Goal: Task Accomplishment & Management: Use online tool/utility

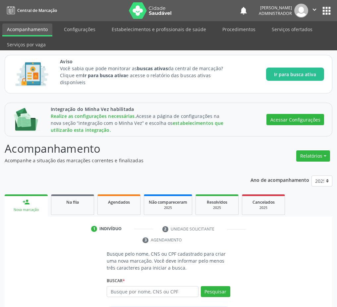
click at [147, 229] on div "1 Indivíduo 2 Unidade solicitante 3 Agendamento Busque pelo nome, CNS ou CPF ca…" at bounding box center [168, 293] width 327 height 140
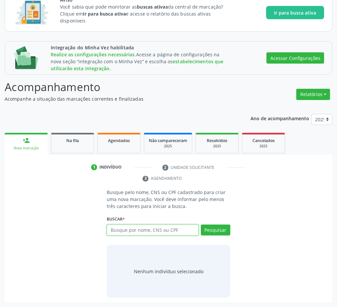
click at [137, 230] on input "text" at bounding box center [152, 229] width 91 height 11
paste input "253 7064 9543 0008"
click at [147, 232] on input "253 7064 9543 0008" at bounding box center [152, 229] width 91 height 11
type input "253 7064 9543 0008"
click at [207, 232] on button "Pesquisar" at bounding box center [215, 229] width 29 height 11
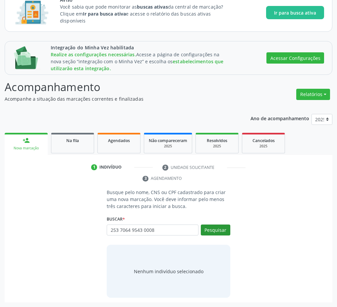
type input "253 7064 9543 0008"
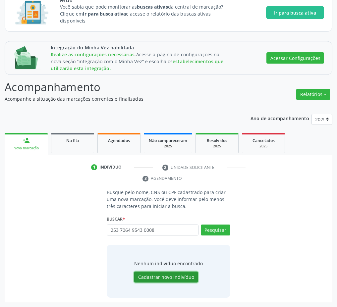
click at [173, 277] on button "Cadastrar novo indivíduo" at bounding box center [166, 276] width 64 height 11
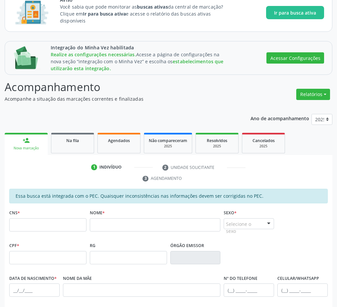
click at [38, 213] on div "CNS *" at bounding box center [47, 219] width 77 height 23
click at [39, 226] on input "text" at bounding box center [47, 224] width 77 height 13
paste input "253 7064 9543 0008"
type input "253 7064 9543 0008"
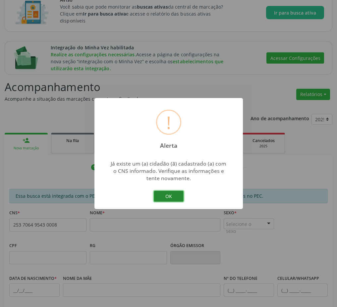
click at [162, 199] on button "OK" at bounding box center [169, 196] width 30 height 11
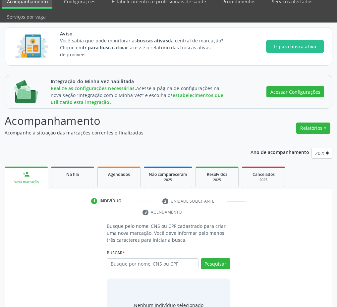
scroll to position [28, 0]
click at [154, 264] on input "text" at bounding box center [152, 263] width 91 height 11
paste input "253706495430008"
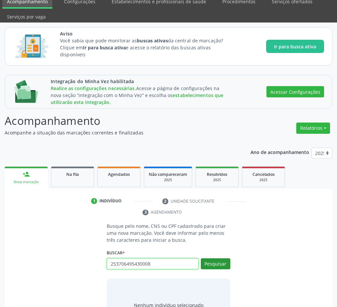
type input "253706495430008"
click at [211, 259] on button "Pesquisar" at bounding box center [215, 263] width 29 height 11
type input "253706495430008"
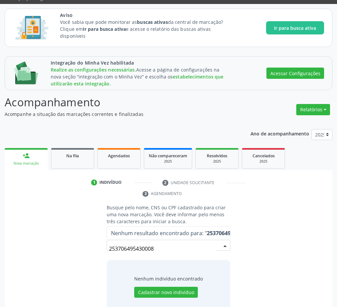
scroll to position [62, 0]
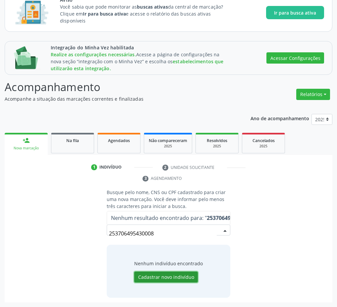
click at [172, 278] on button "Cadastrar novo indivíduo" at bounding box center [166, 276] width 64 height 11
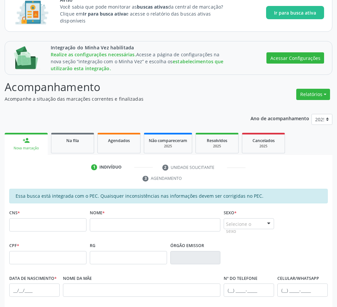
scroll to position [178, 0]
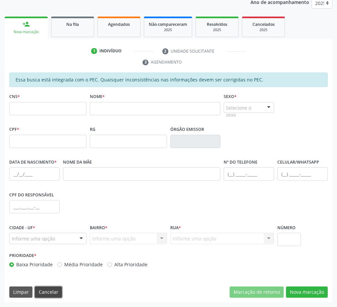
click at [50, 291] on button "Cancelar" at bounding box center [48, 291] width 27 height 11
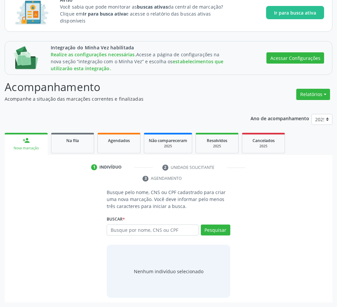
scroll to position [62, 0]
click at [146, 229] on input "text" at bounding box center [152, 229] width 91 height 11
click at [161, 228] on input "text" at bounding box center [152, 229] width 91 height 11
type input "João da silva"
click at [216, 228] on button "Pesquisar" at bounding box center [215, 229] width 29 height 11
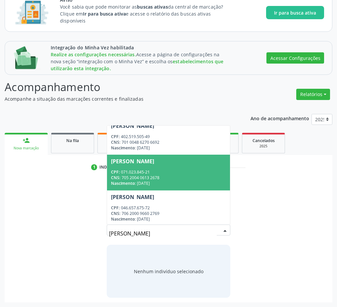
scroll to position [8, 0]
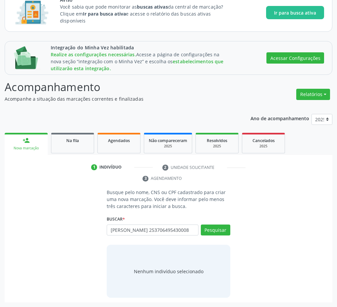
click at [127, 230] on input "João da silva 253706495430008" at bounding box center [152, 229] width 91 height 11
type input "João da silva 253706495430008"
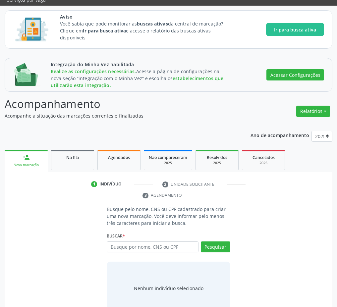
scroll to position [62, 0]
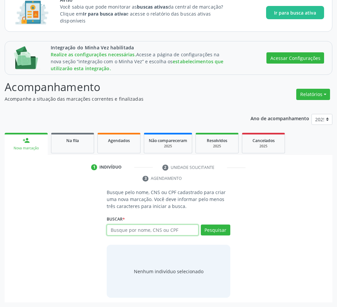
click at [134, 233] on input "text" at bounding box center [152, 229] width 91 height 11
paste input "253706495430008"
type input "253706495430008"
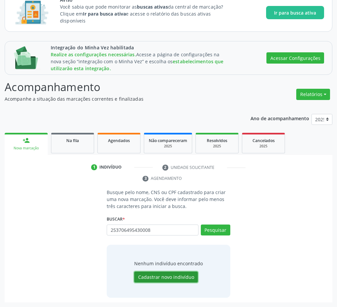
click at [179, 279] on button "Cadastrar novo indivíduo" at bounding box center [166, 276] width 64 height 11
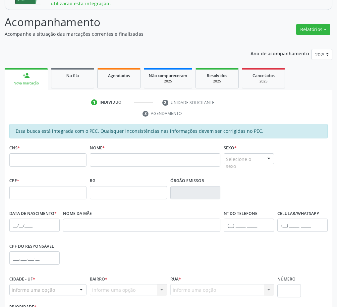
scroll to position [178, 0]
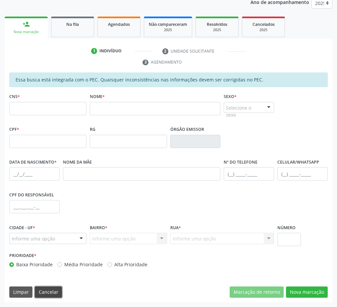
click at [46, 294] on button "Cancelar" at bounding box center [48, 291] width 27 height 11
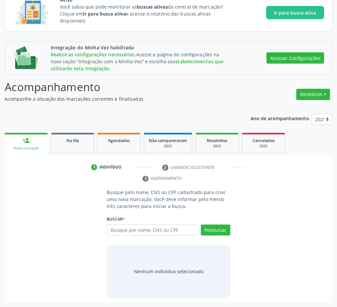
scroll to position [62, 0]
click at [127, 226] on input "text" at bounding box center [152, 229] width 91 height 11
paste input "253706495430008"
type input "253706495430008"
click at [207, 228] on button "Pesquisar" at bounding box center [215, 229] width 29 height 11
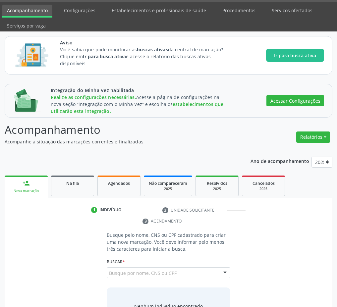
scroll to position [0, 0]
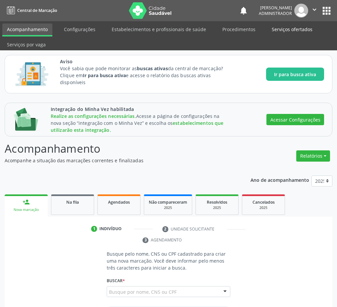
click at [285, 31] on link "Serviços ofertados" at bounding box center [292, 29] width 50 height 12
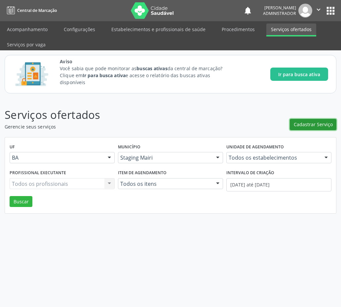
click at [309, 121] on span "Cadastrar Serviço" at bounding box center [313, 124] width 39 height 7
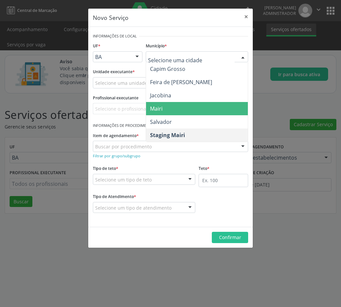
click at [161, 111] on span "Mairi" at bounding box center [156, 108] width 13 height 7
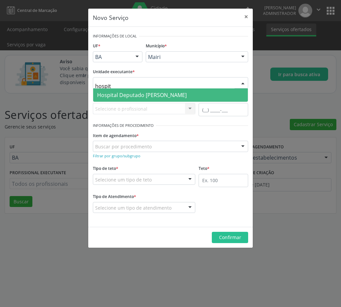
type input "hospita"
click at [112, 91] on span "Hospital Deputado [PERSON_NAME]" at bounding box center [142, 94] width 90 height 7
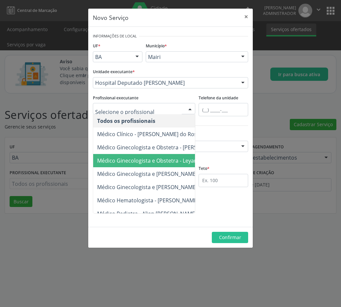
click at [112, 164] on span "Médico Ginecologista e Obstetra - Leyanis [PERSON_NAME]" at bounding box center [197, 160] width 209 height 13
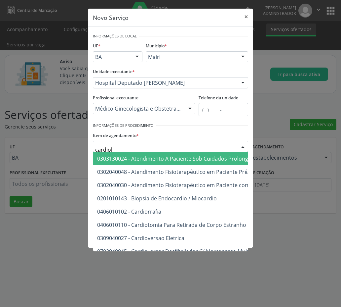
type input "cardiolo"
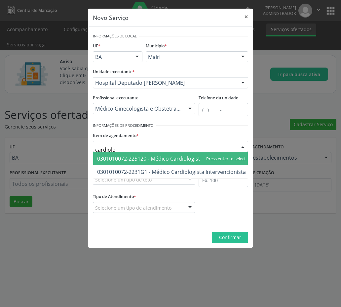
click at [166, 158] on span "0301010072-225120 - Médico Cardiologista" at bounding box center [150, 158] width 106 height 7
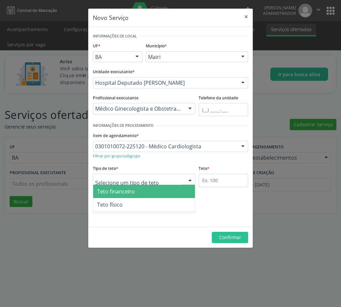
click at [125, 195] on span "Teto financeiro" at bounding box center [116, 191] width 38 height 7
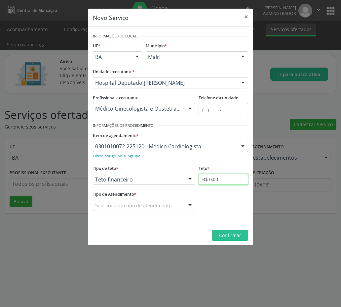
drag, startPoint x: 222, startPoint y: 178, endPoint x: 176, endPoint y: 139, distance: 60.8
click at [222, 178] on input "R$ 0,00" at bounding box center [224, 179] width 50 height 11
type input "R$ 100,00"
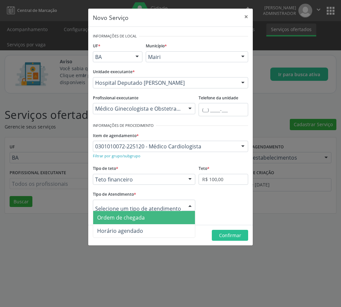
drag, startPoint x: 136, startPoint y: 218, endPoint x: 142, endPoint y: 218, distance: 5.3
click at [136, 218] on span "Ordem de chegada" at bounding box center [121, 217] width 48 height 7
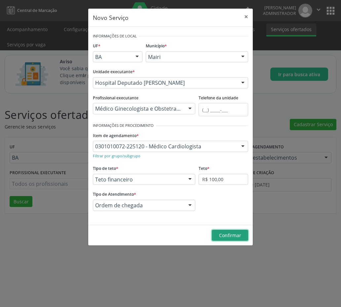
click at [235, 238] on span "Confirmar" at bounding box center [230, 235] width 22 height 6
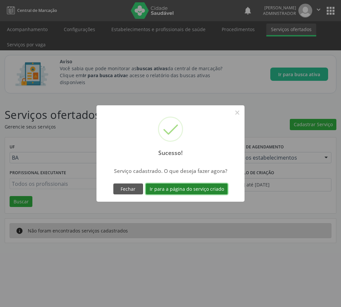
click at [184, 192] on button "Ir para a página do serviço criado" at bounding box center [187, 188] width 82 height 11
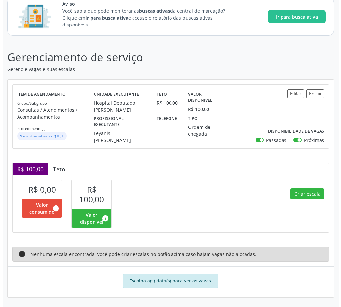
scroll to position [56, 0]
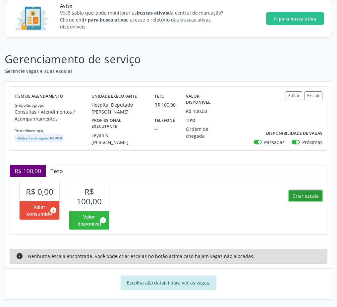
click at [296, 190] on button "Criar escala" at bounding box center [305, 195] width 34 height 11
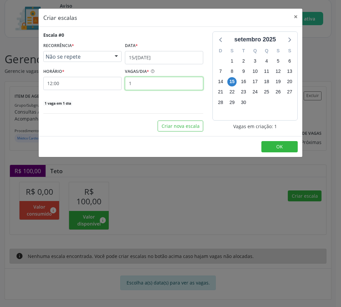
click at [153, 86] on input "1" at bounding box center [164, 83] width 78 height 13
type input "10"
click at [275, 149] on button "OK" at bounding box center [280, 146] width 36 height 11
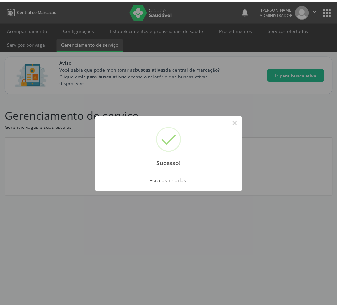
scroll to position [0, 0]
